Goal: Navigation & Orientation: Find specific page/section

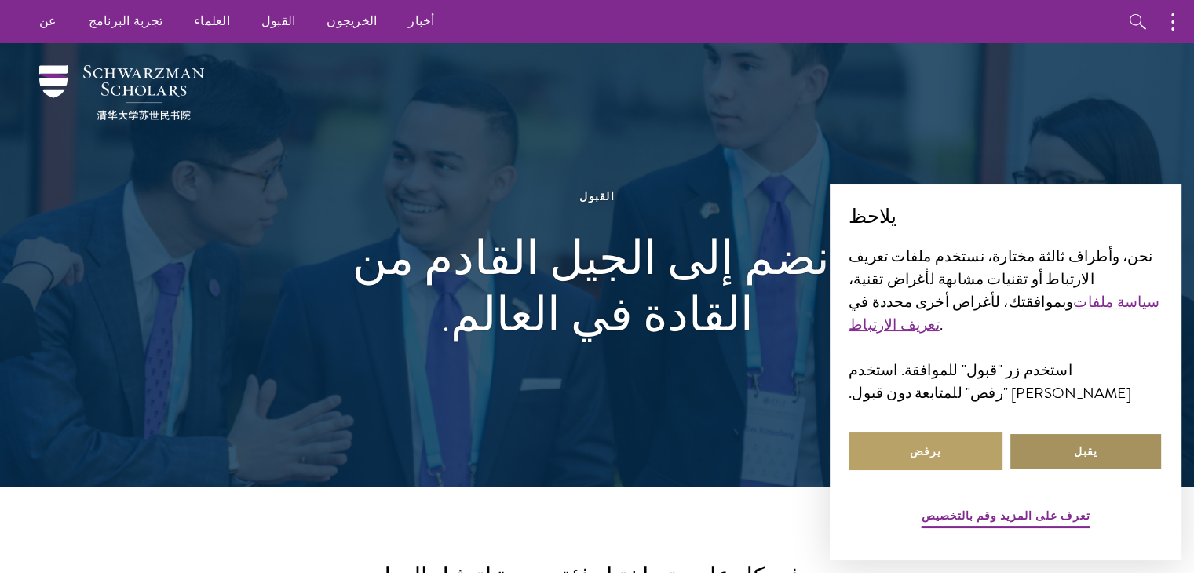
click at [1053, 437] on button "يقبل" at bounding box center [1086, 452] width 154 height 38
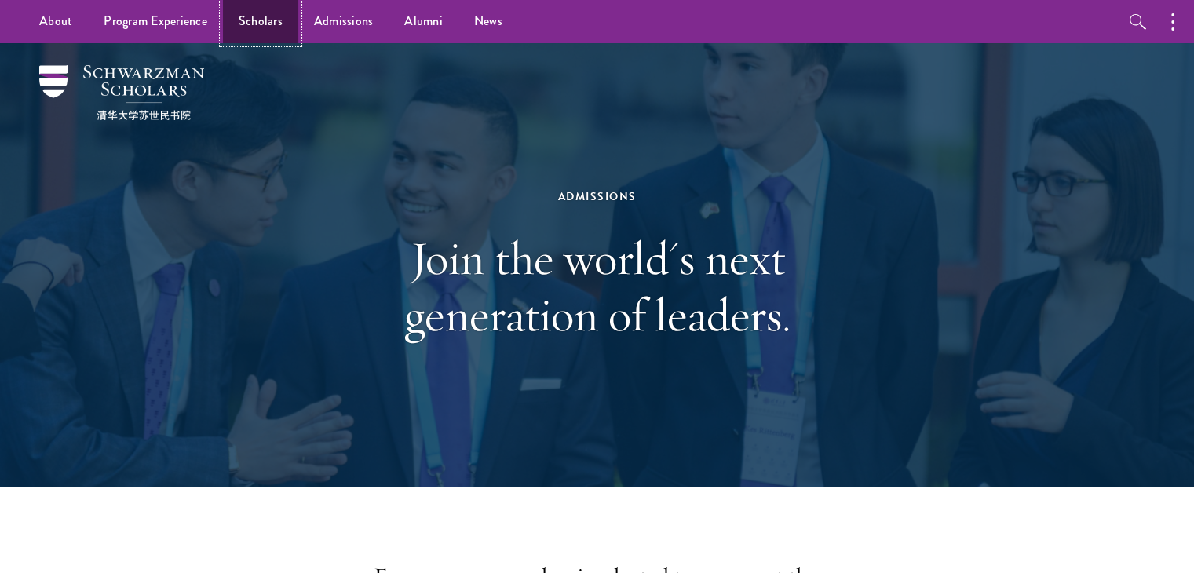
click at [257, 13] on link "Scholars" at bounding box center [260, 21] width 75 height 43
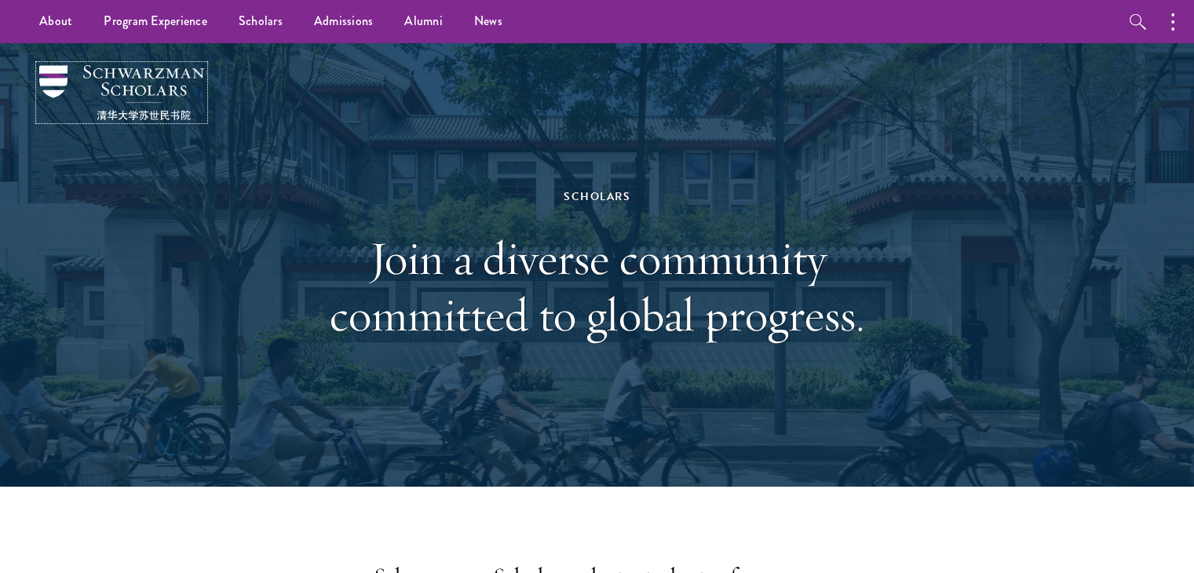
click at [155, 79] on img at bounding box center [121, 92] width 165 height 55
